Goal: Information Seeking & Learning: Learn about a topic

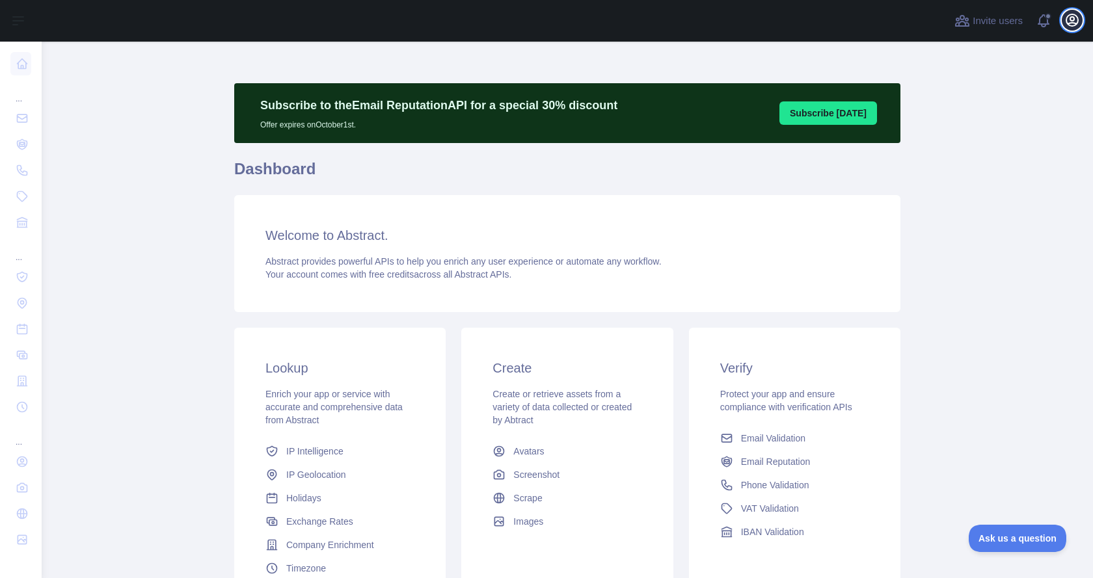
click at [1074, 25] on icon "button" at bounding box center [1072, 20] width 12 height 12
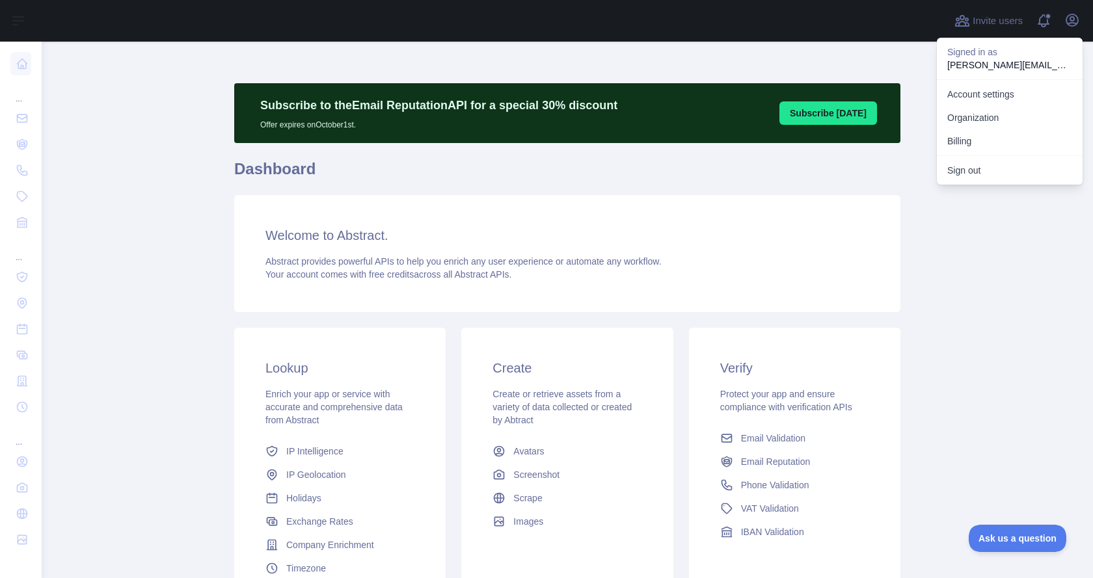
click at [687, 40] on div at bounding box center [494, 21] width 884 height 42
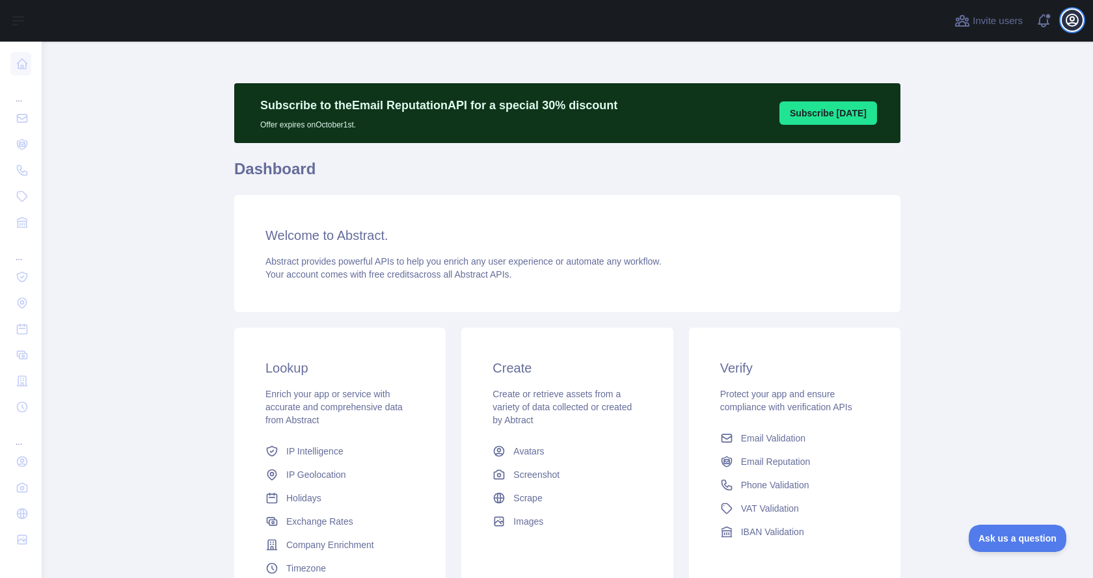
click at [1067, 25] on icon "button" at bounding box center [1072, 20] width 12 height 12
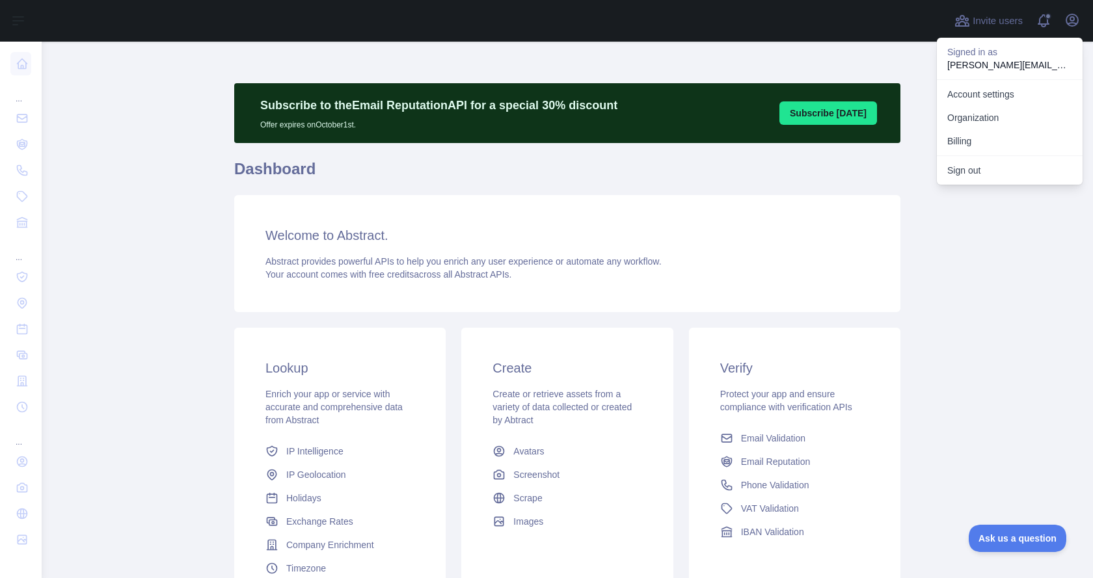
click at [184, 94] on main "Subscribe to the Email Reputation API for a special 30 % discount Offer expires…" at bounding box center [567, 310] width 1051 height 537
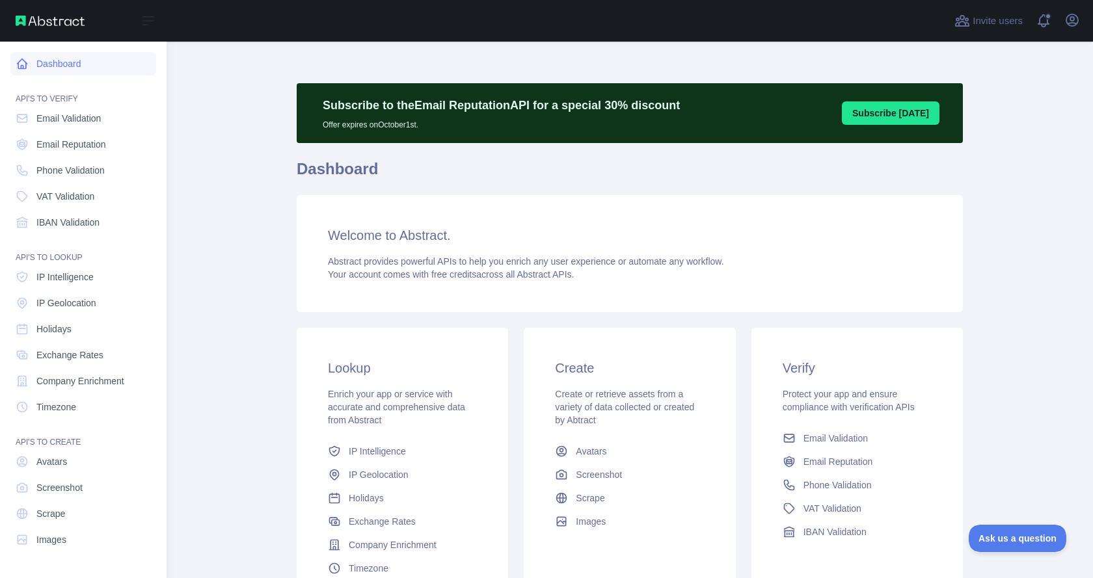
click at [31, 66] on link "Dashboard" at bounding box center [83, 63] width 146 height 23
click at [59, 175] on span "Phone Validation" at bounding box center [70, 170] width 68 height 13
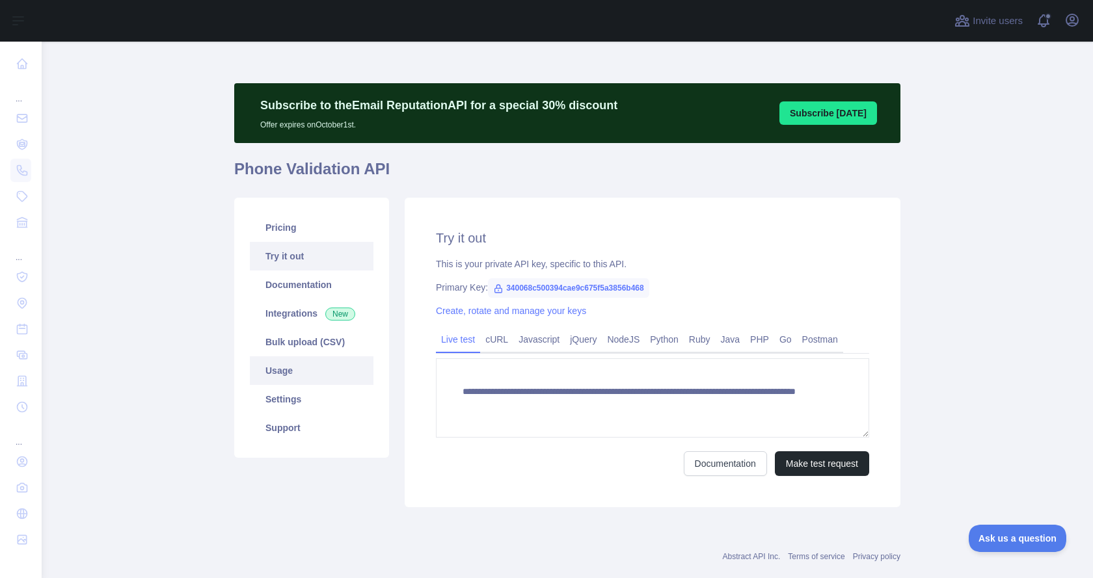
click at [284, 371] on link "Usage" at bounding box center [312, 370] width 124 height 29
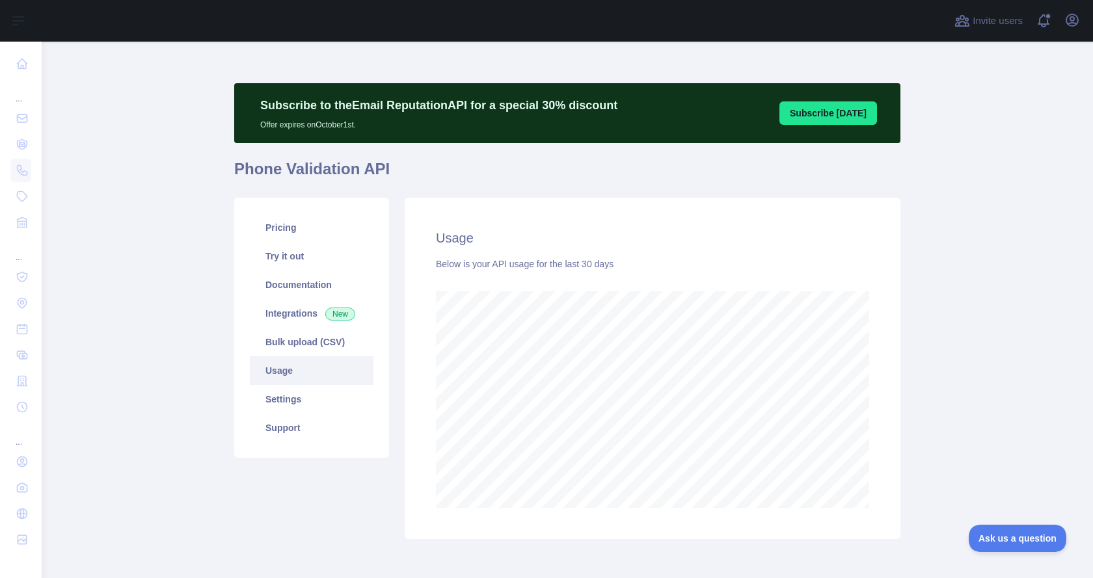
scroll to position [537, 1041]
click at [1070, 22] on icon "button" at bounding box center [1072, 20] width 16 height 16
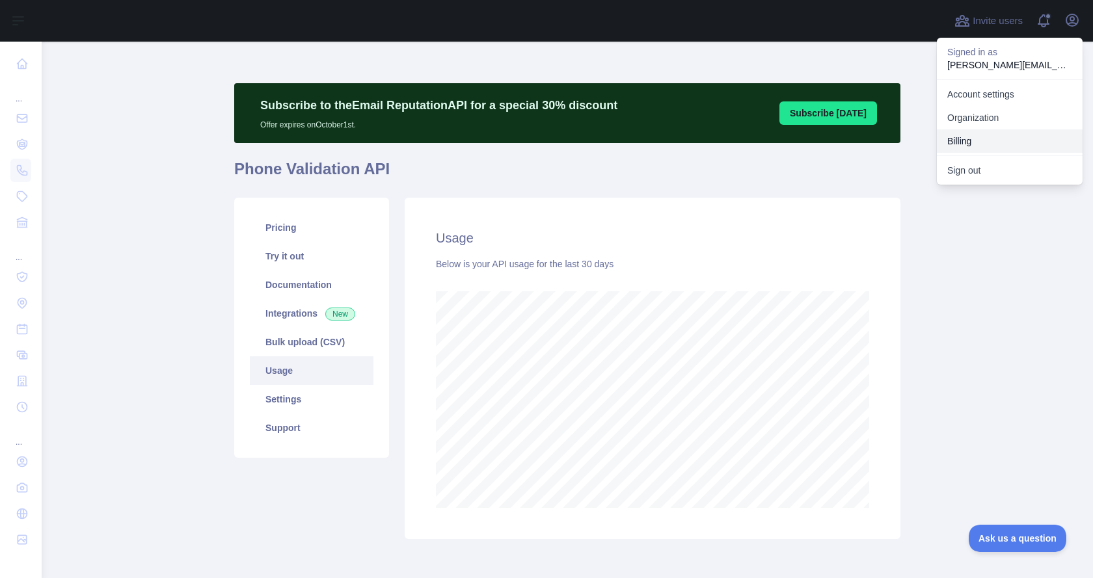
click at [961, 141] on button "Billing" at bounding box center [1010, 140] width 146 height 23
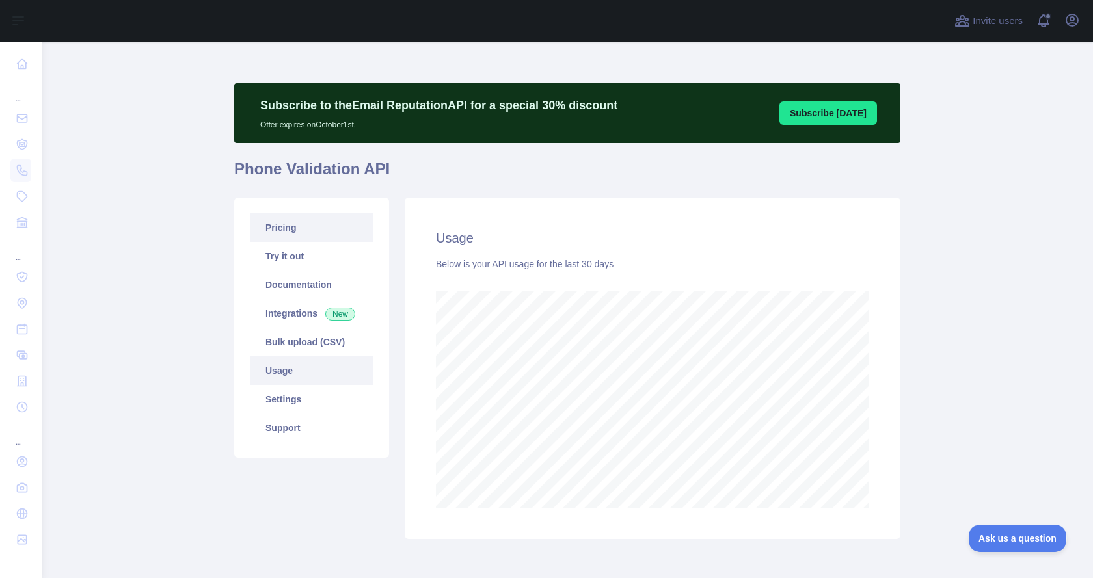
click at [297, 226] on link "Pricing" at bounding box center [312, 227] width 124 height 29
